Goal: Information Seeking & Learning: Learn about a topic

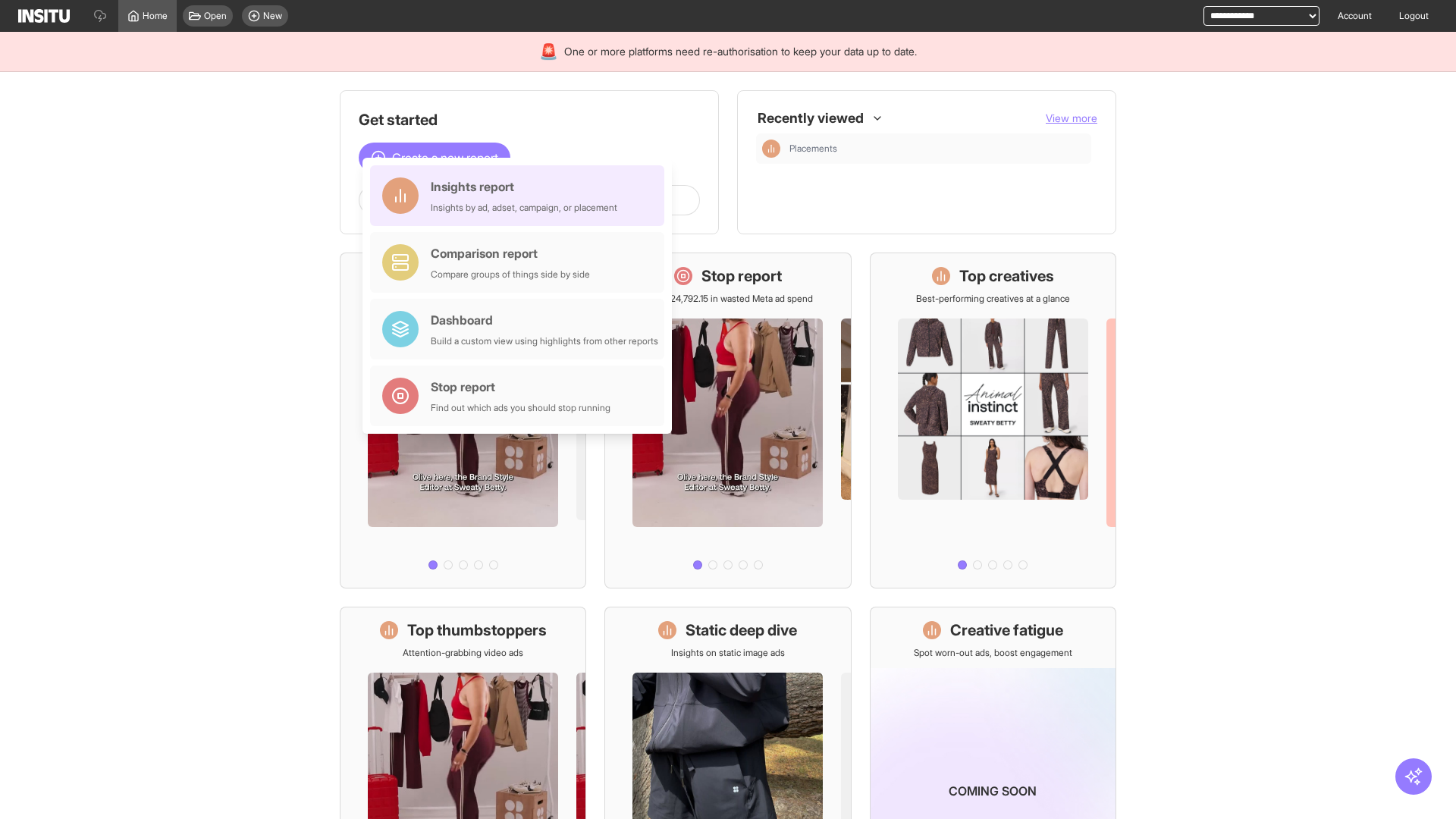
click at [521, 196] on div "Insights report Insights by ad, adset, campaign, or placement" at bounding box center [524, 195] width 186 height 36
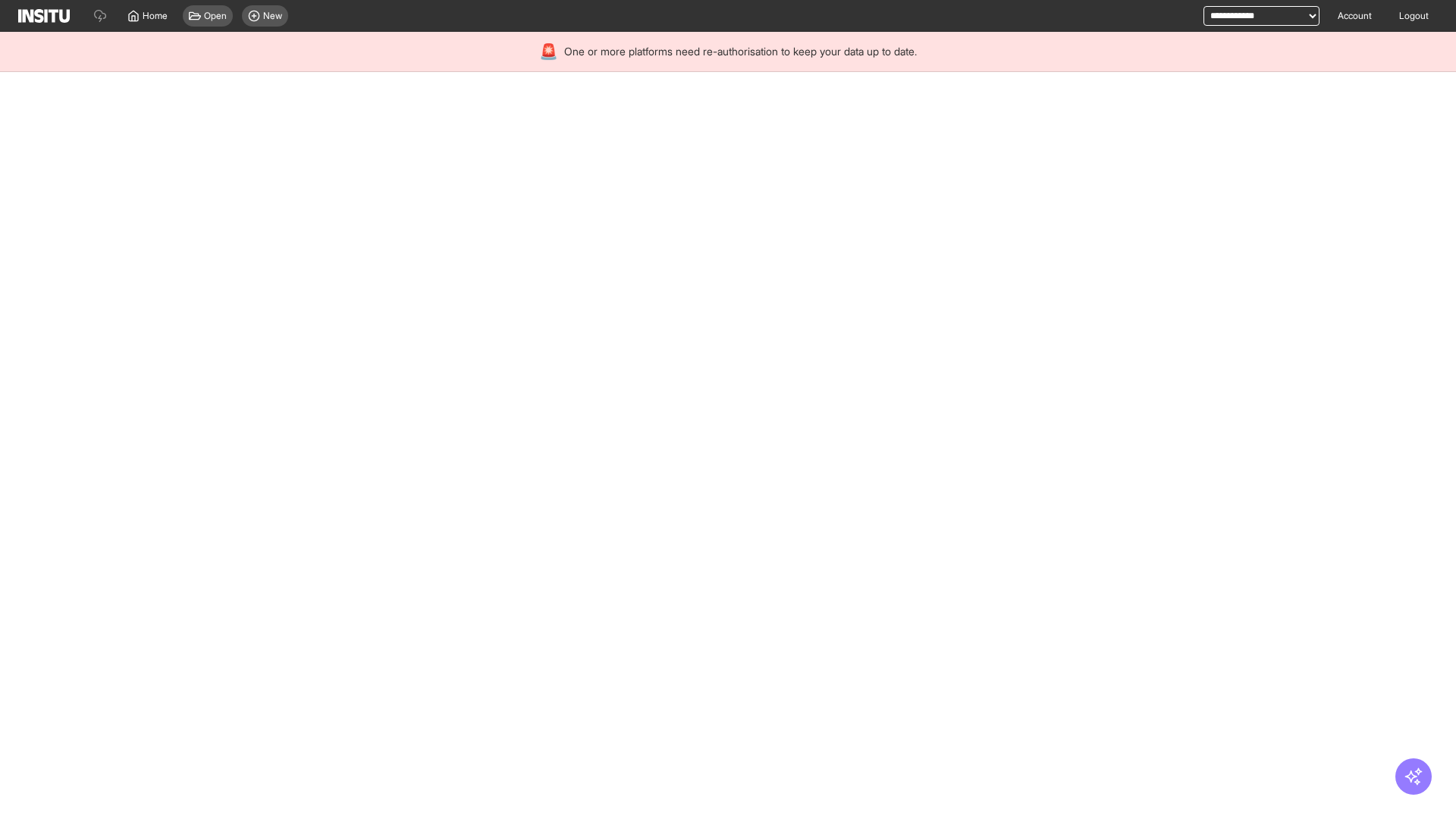
select select "**"
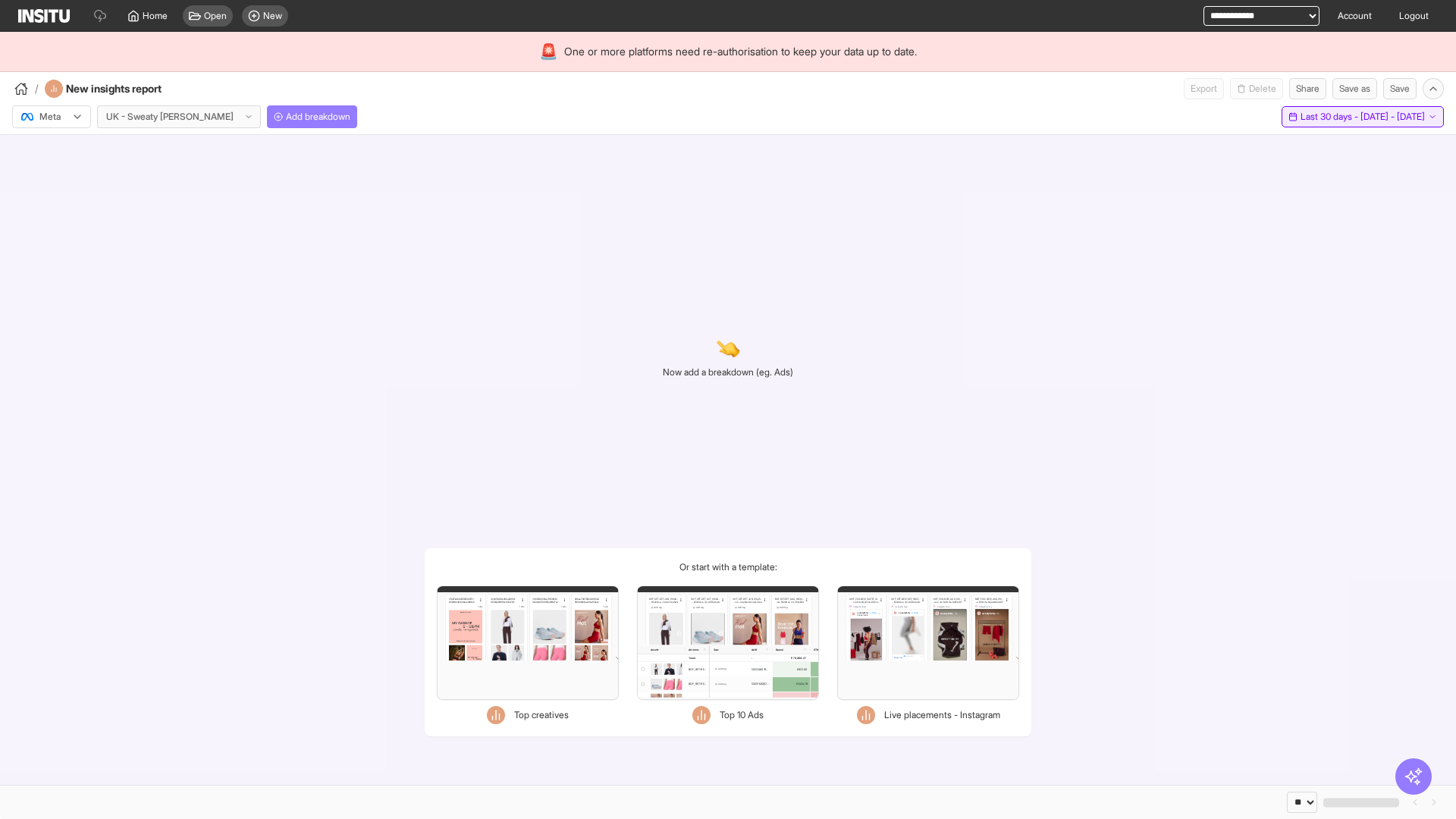
click at [1329, 117] on span "Last 30 days - [DATE] - [DATE]" at bounding box center [1362, 117] width 124 height 12
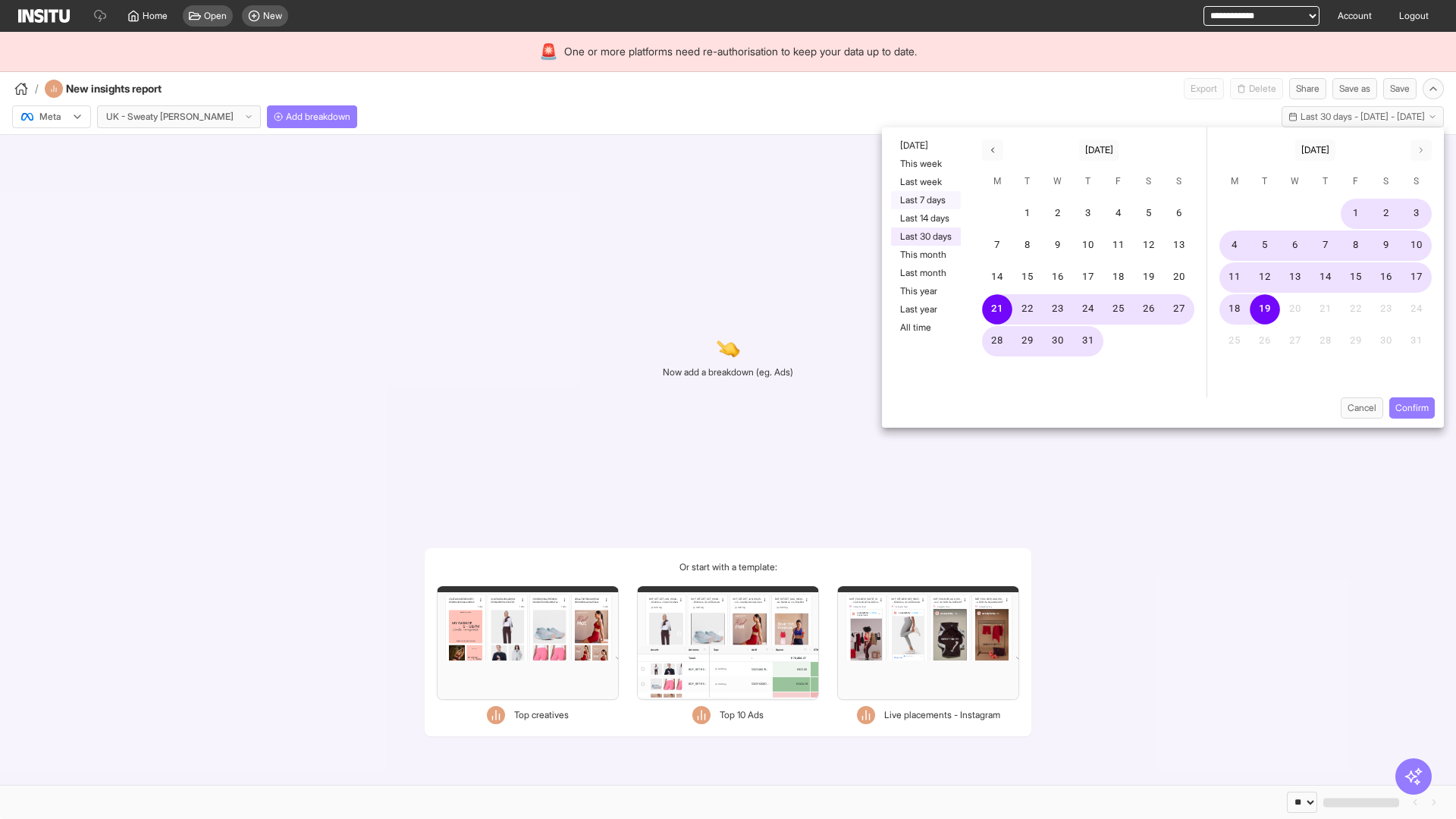
click at [924, 200] on button "Last 7 days" at bounding box center [925, 200] width 70 height 18
